Goal: Find specific page/section: Find specific page/section

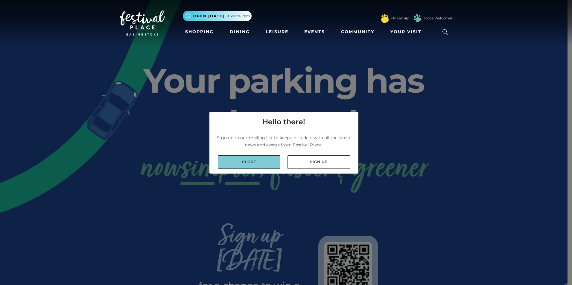
click at [267, 165] on link "Close" at bounding box center [249, 161] width 62 height 13
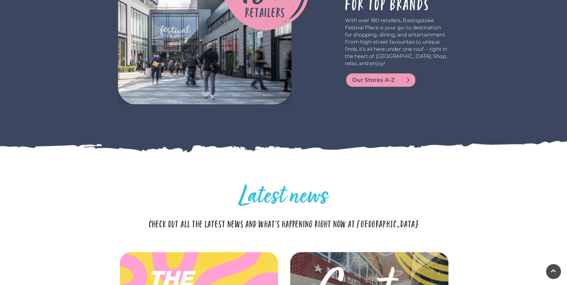
scroll to position [1136, 0]
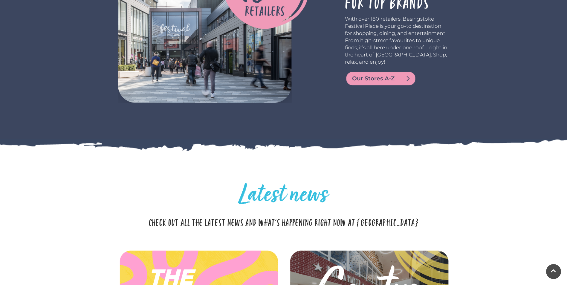
click at [377, 74] on span "Our Stores A-Z" at bounding box center [388, 78] width 72 height 8
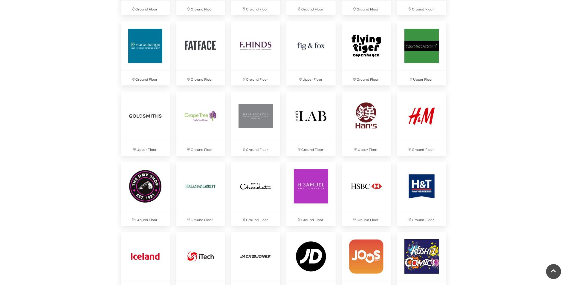
scroll to position [717, 0]
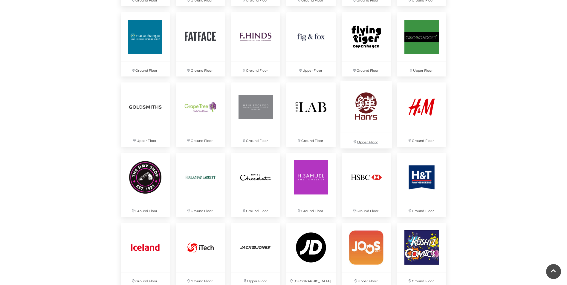
click at [375, 112] on img at bounding box center [366, 107] width 52 height 52
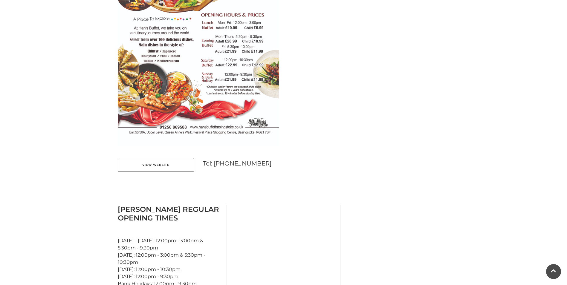
scroll to position [329, 0]
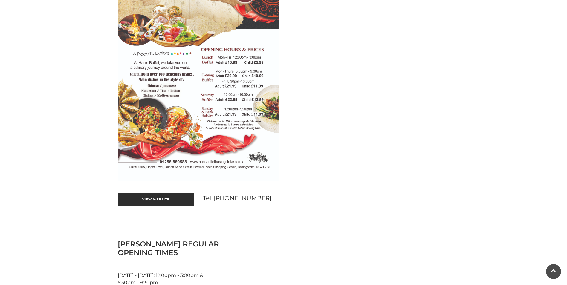
click at [158, 199] on link "View Website" at bounding box center [156, 199] width 76 height 13
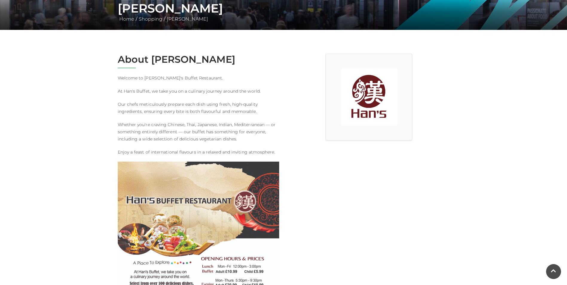
scroll to position [0, 0]
